Goal: Task Accomplishment & Management: Use online tool/utility

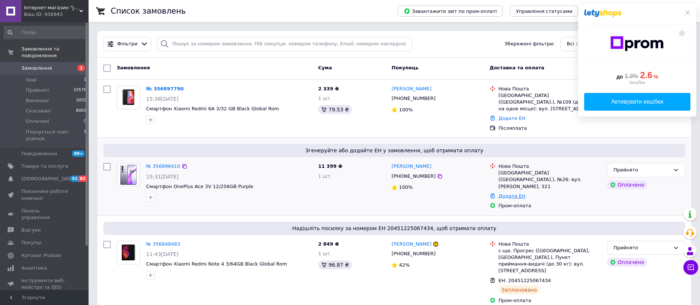
click at [510, 193] on link "Додати ЕН" at bounding box center [512, 196] width 27 height 6
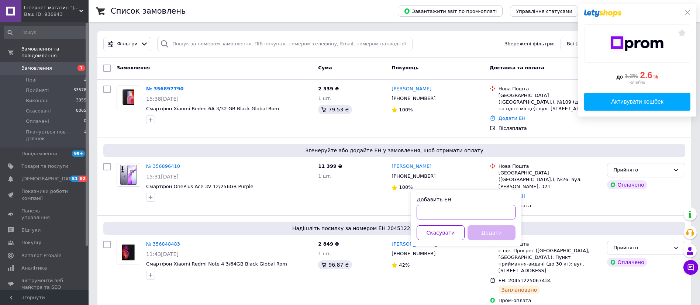
click at [457, 210] on input "Добавить ЕН" at bounding box center [466, 212] width 99 height 15
paste input "20451225223892"
type input "20451225223892"
click at [486, 232] on button "Додати" at bounding box center [492, 233] width 48 height 15
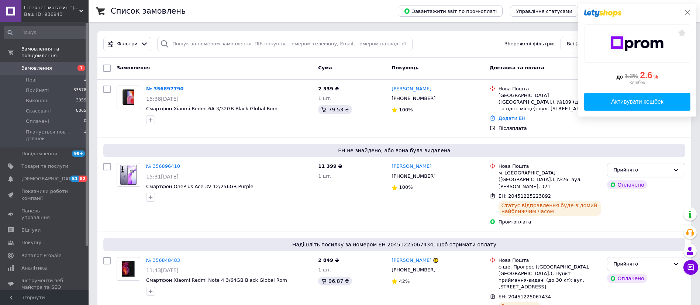
click at [689, 12] on icon at bounding box center [688, 13] width 6 height 6
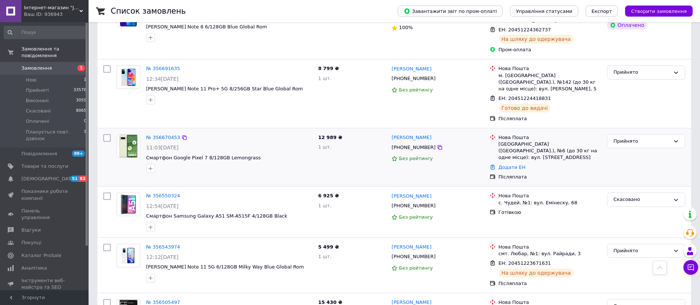
scroll to position [607, 0]
click at [437, 145] on icon at bounding box center [440, 148] width 6 height 6
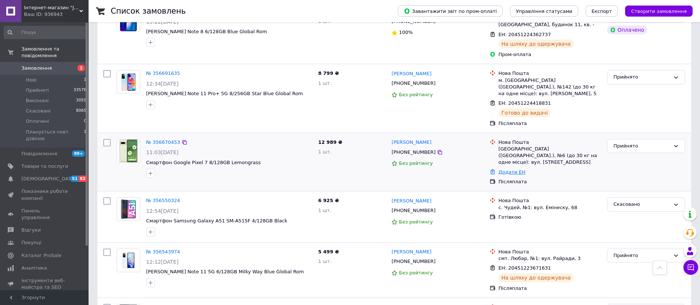
click at [509, 169] on link "Додати ЕН" at bounding box center [512, 172] width 27 height 6
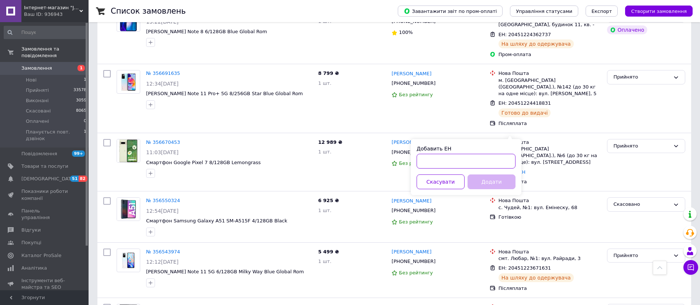
paste input "20451224446951"
click at [489, 166] on input "Добавить ЕН" at bounding box center [466, 161] width 99 height 15
type input "20451224446951"
click at [491, 177] on button "Додати" at bounding box center [492, 182] width 48 height 15
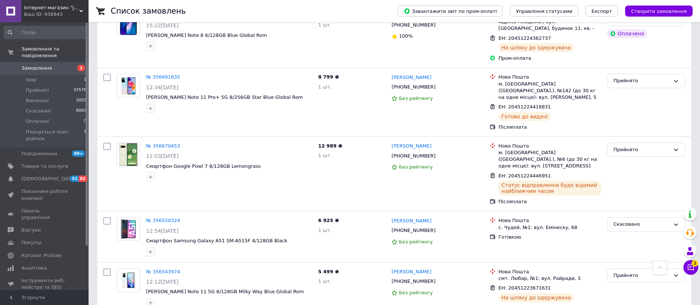
scroll to position [591, 0]
